Goal: Task Accomplishment & Management: Manage account settings

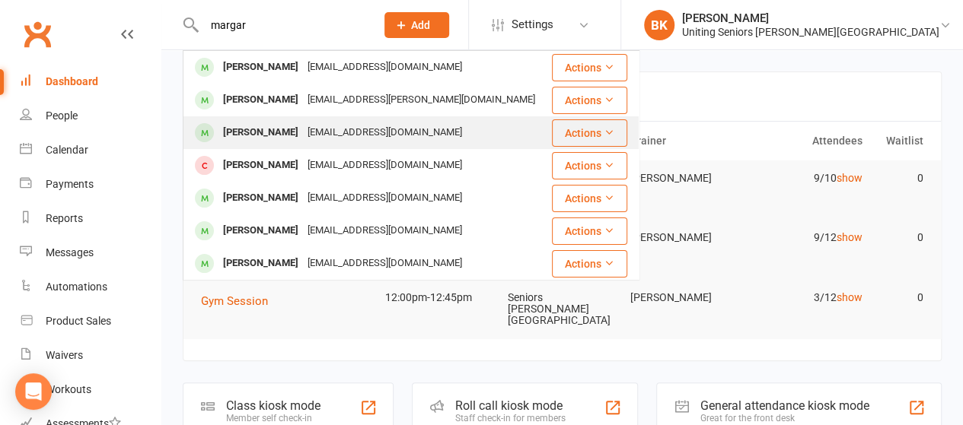
type input "margar"
click at [300, 135] on div "[PERSON_NAME]" at bounding box center [260, 133] width 84 height 22
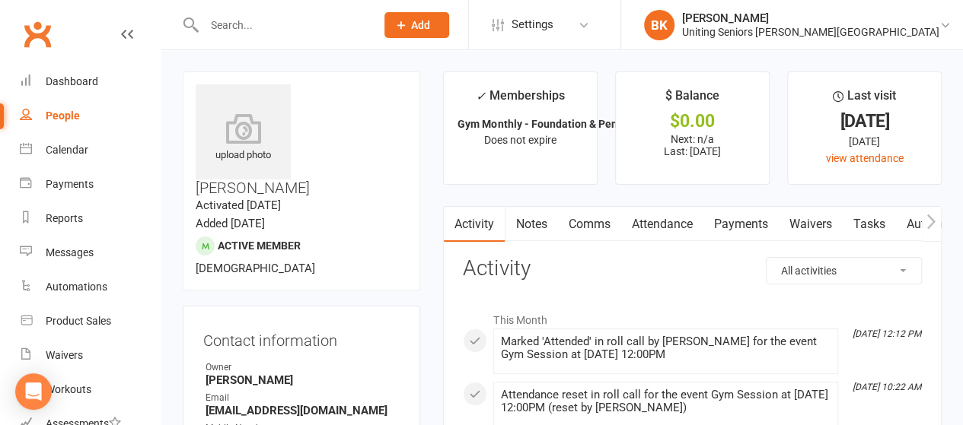
click at [40, 54] on div "Clubworx" at bounding box center [80, 43] width 161 height 56
click at [53, 85] on div "Dashboard" at bounding box center [72, 81] width 53 height 12
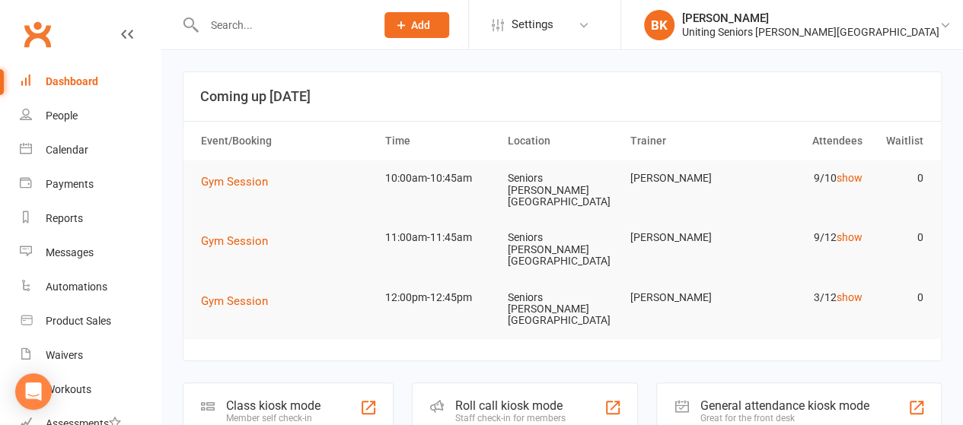
click at [852, 170] on td "9/10 show" at bounding box center [807, 179] width 123 height 36
click at [851, 178] on link "show" at bounding box center [849, 178] width 26 height 12
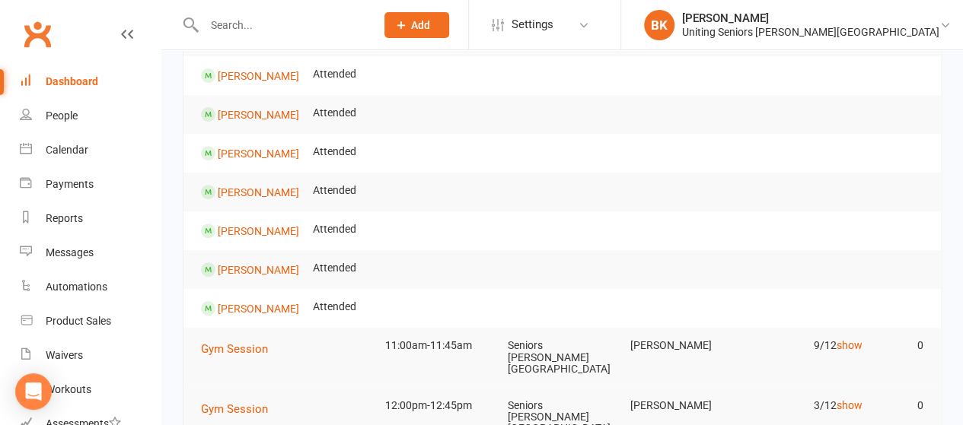
scroll to position [44, 0]
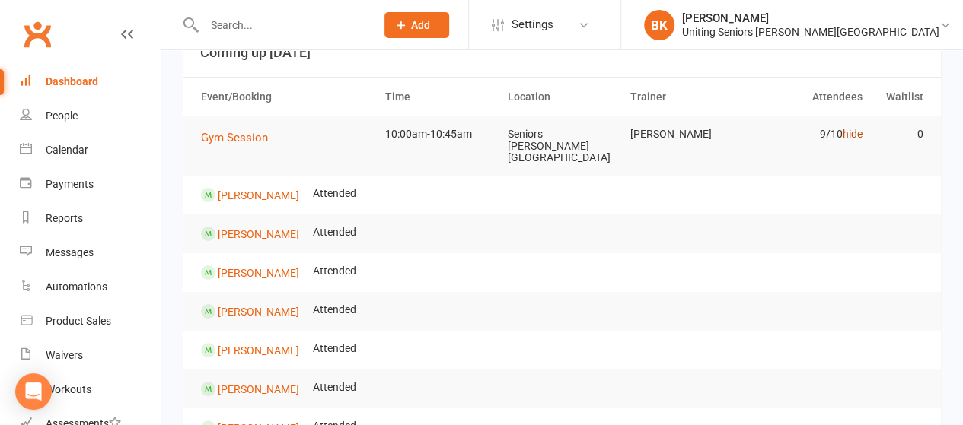
click at [857, 135] on link "hide" at bounding box center [852, 134] width 20 height 12
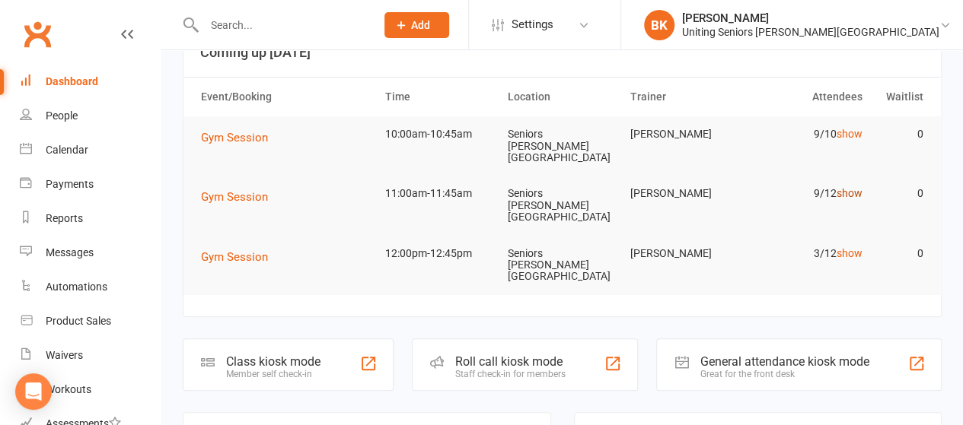
click at [856, 187] on link "show" at bounding box center [849, 193] width 26 height 12
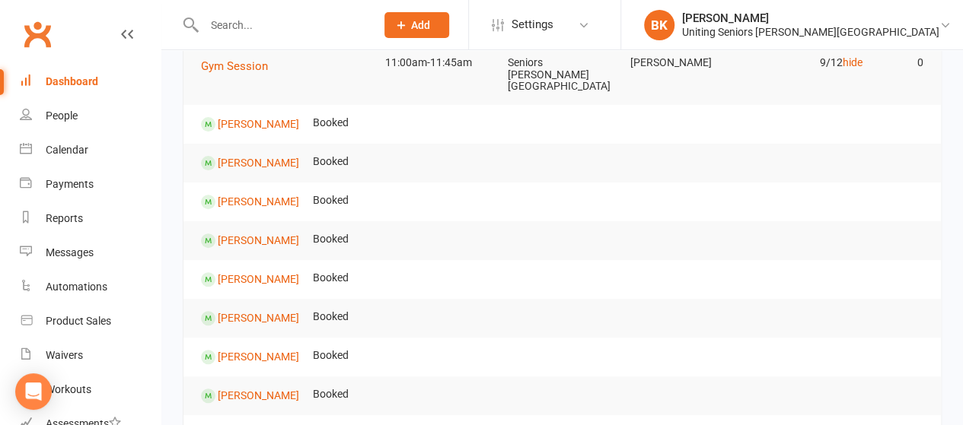
scroll to position [168, 0]
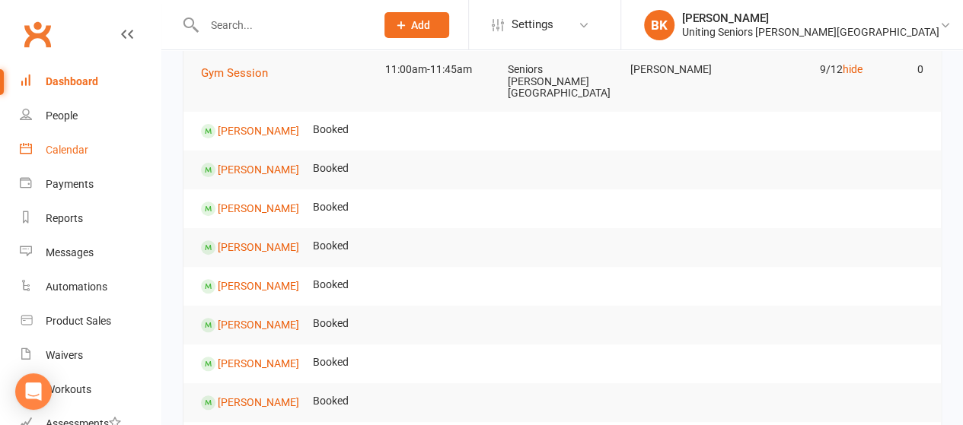
click at [105, 153] on link "Calendar" at bounding box center [90, 150] width 141 height 34
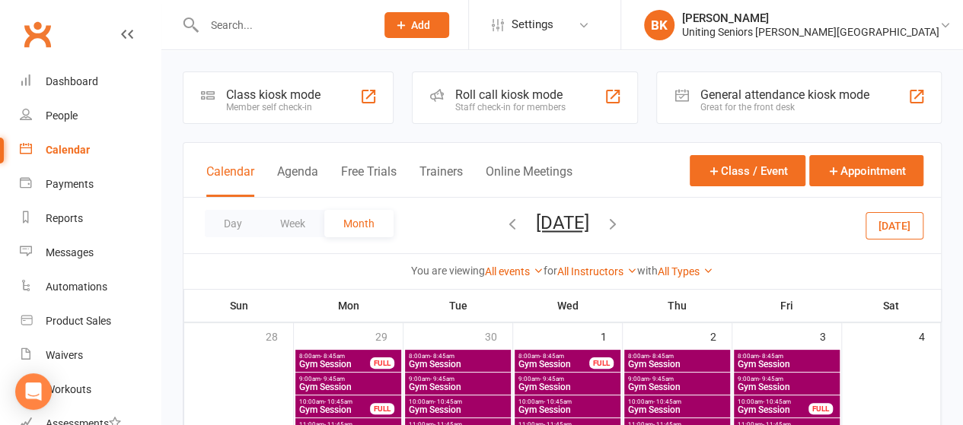
click at [504, 228] on icon "button" at bounding box center [512, 223] width 17 height 17
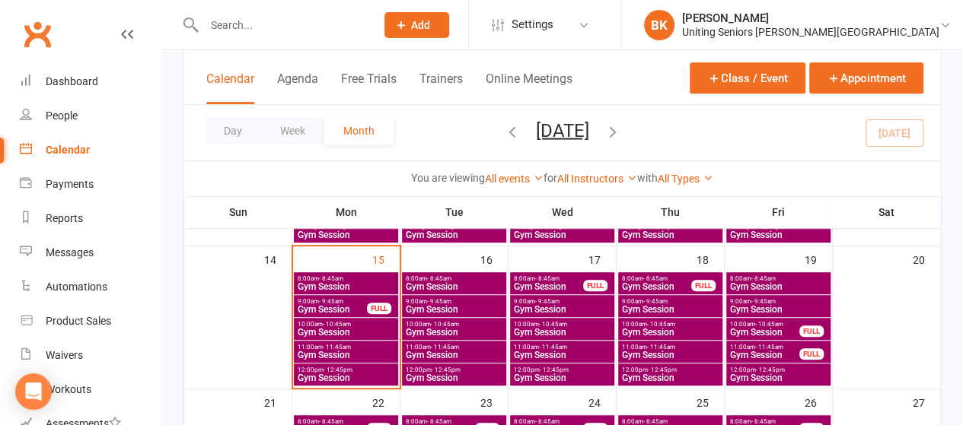
scroll to position [352, 0]
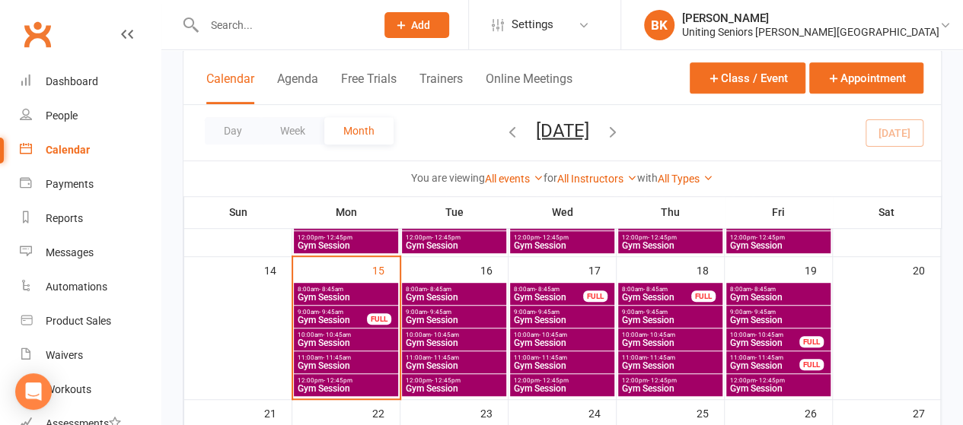
click at [373, 364] on span "Gym Session" at bounding box center [346, 365] width 98 height 9
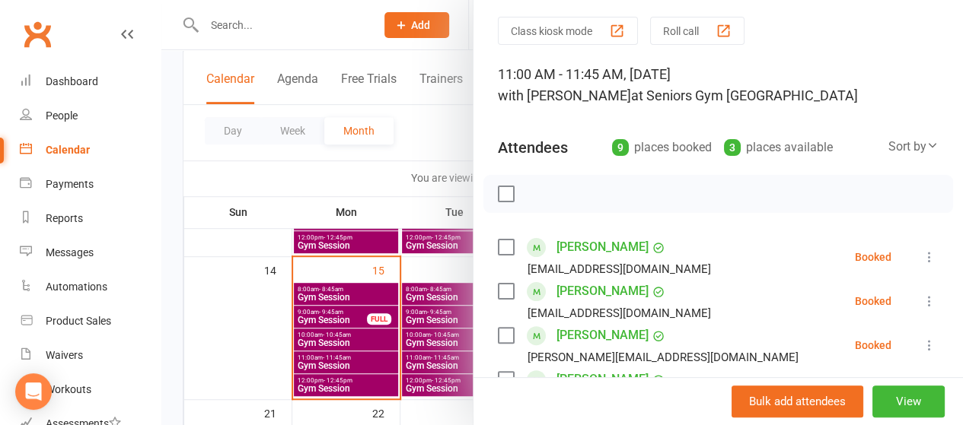
scroll to position [49, 0]
click at [922, 253] on icon at bounding box center [929, 256] width 15 height 15
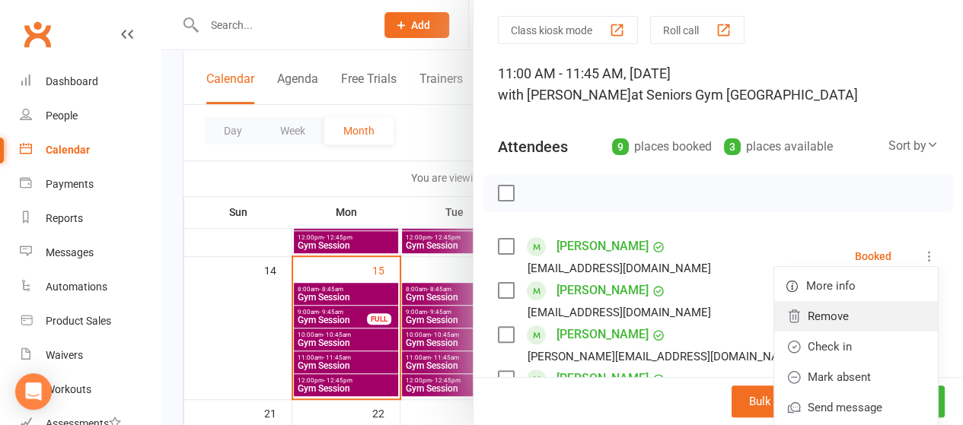
click at [822, 311] on link "Remove" at bounding box center [856, 316] width 164 height 30
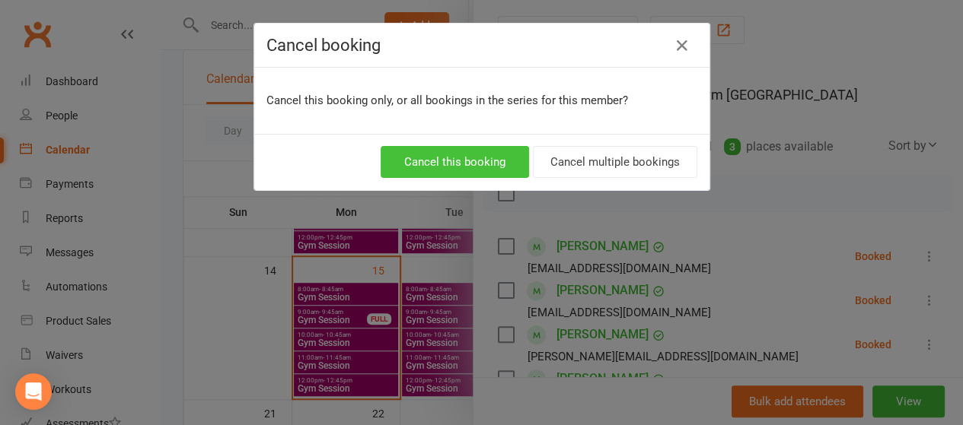
click at [485, 161] on button "Cancel this booking" at bounding box center [454, 162] width 148 height 32
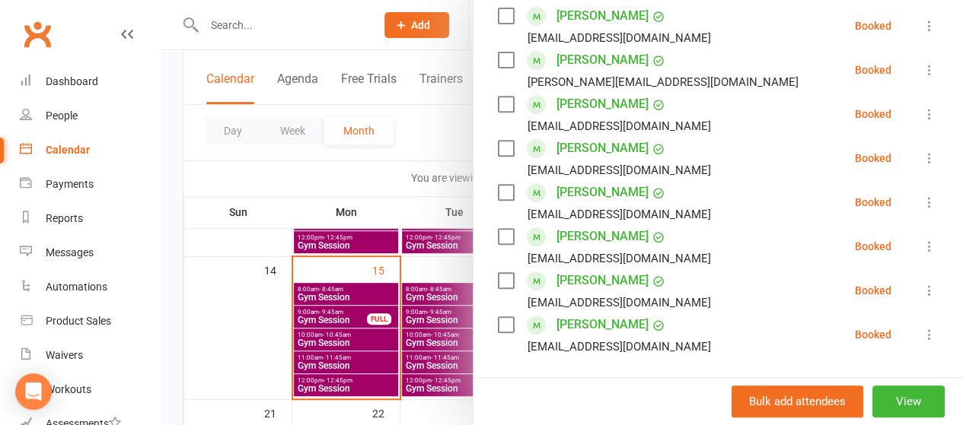
scroll to position [279, 0]
click at [441, 159] on div at bounding box center [561, 212] width 801 height 425
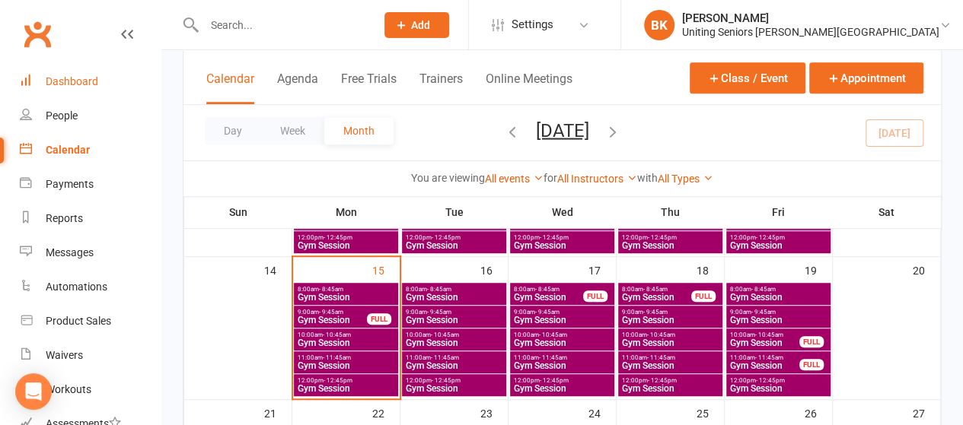
click at [108, 83] on link "Dashboard" at bounding box center [90, 82] width 141 height 34
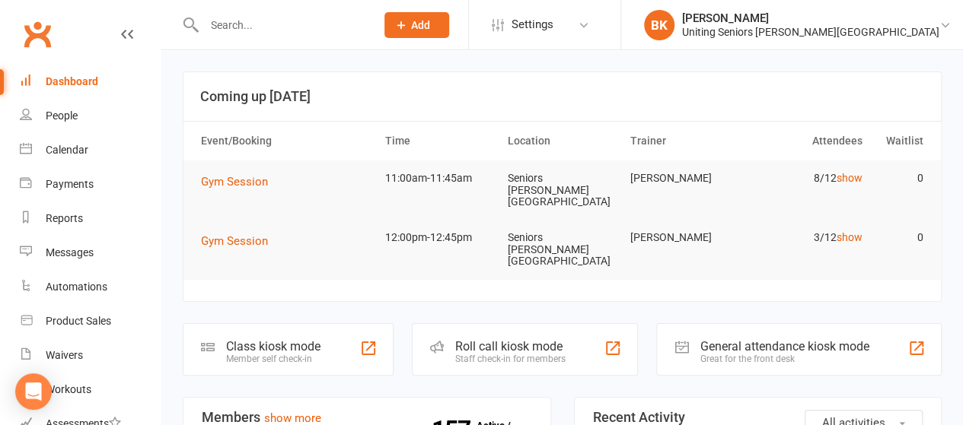
scroll to position [192, 0]
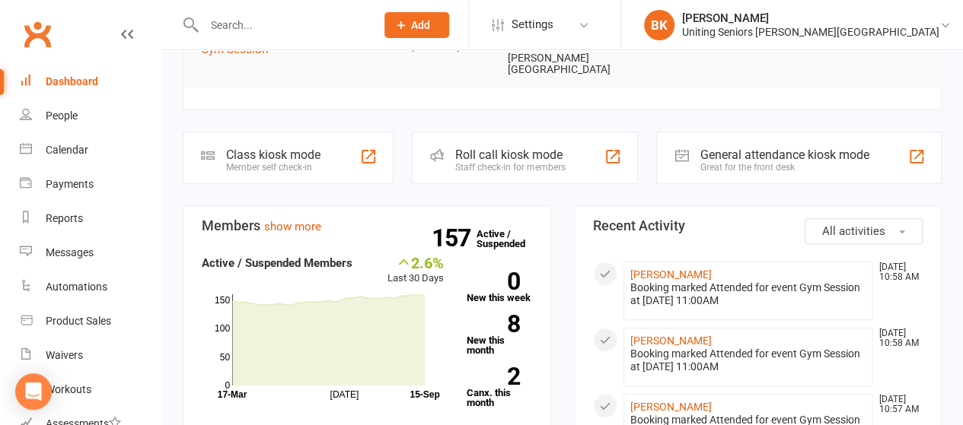
click at [524, 162] on div "Staff check-in for members" at bounding box center [510, 167] width 110 height 11
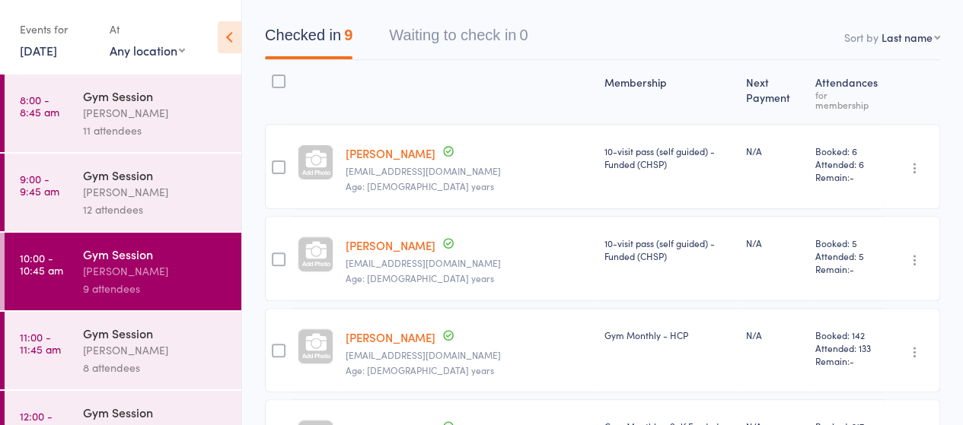
scroll to position [7, 0]
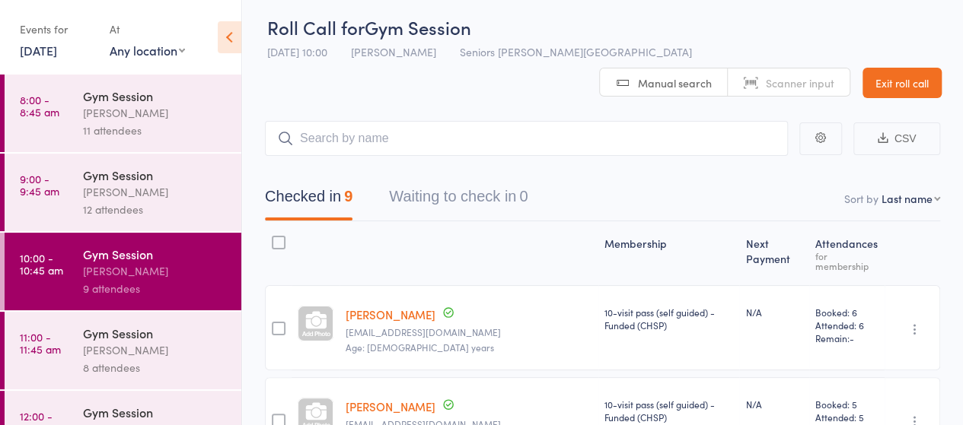
click at [888, 68] on link "Exit roll call" at bounding box center [901, 83] width 79 height 30
